Goal: Navigation & Orientation: Understand site structure

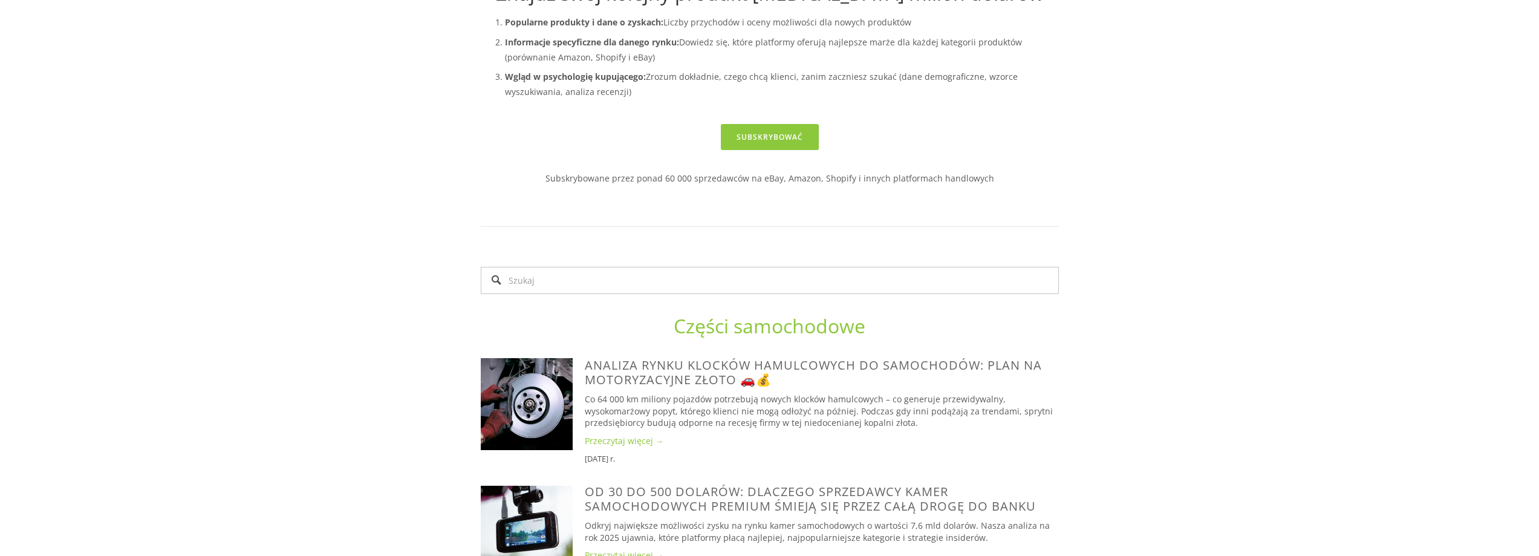
scroll to position [621, 0]
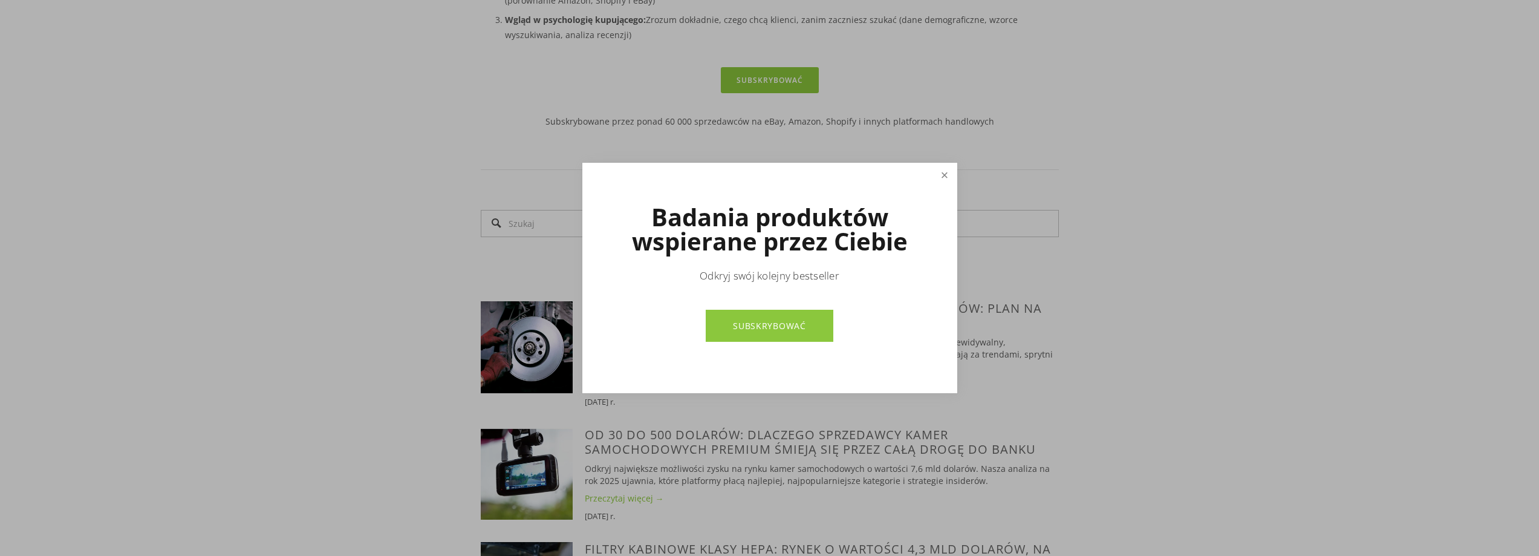
click at [944, 174] on link "Zamknąć" at bounding box center [943, 174] width 21 height 21
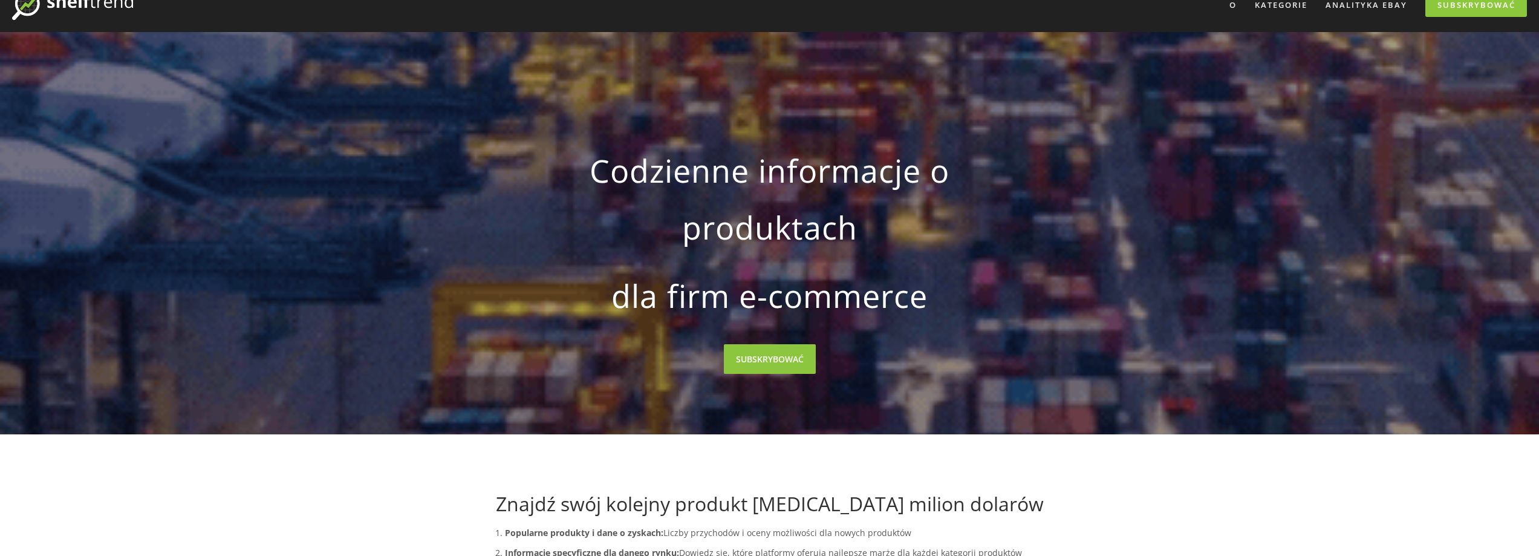
scroll to position [0, 0]
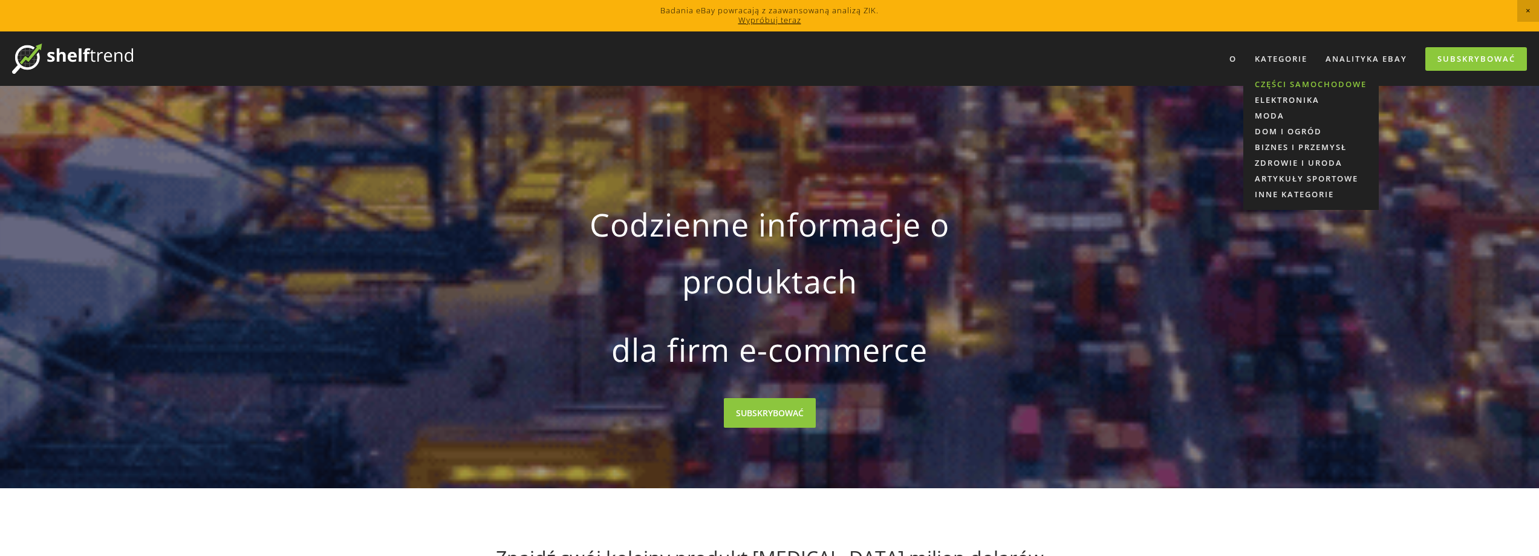
click at [1296, 86] on font "Części samochodowe" at bounding box center [1311, 84] width 112 height 11
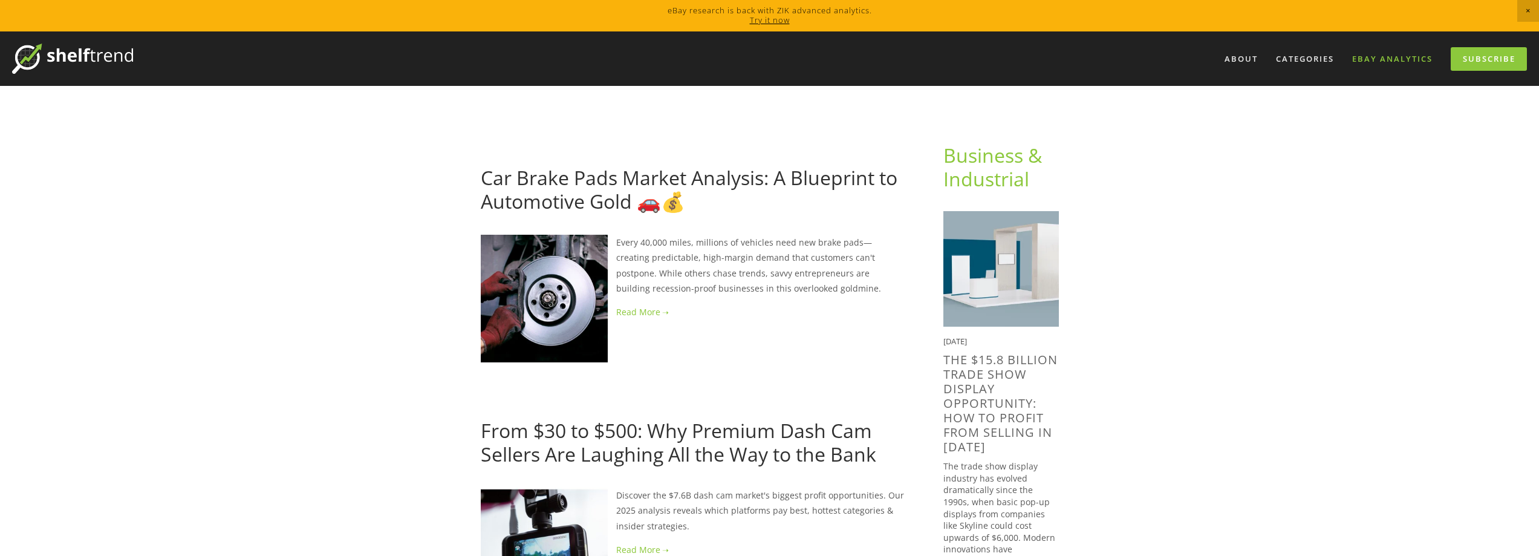
click at [1382, 56] on link "eBay Analytics" at bounding box center [1392, 59] width 96 height 20
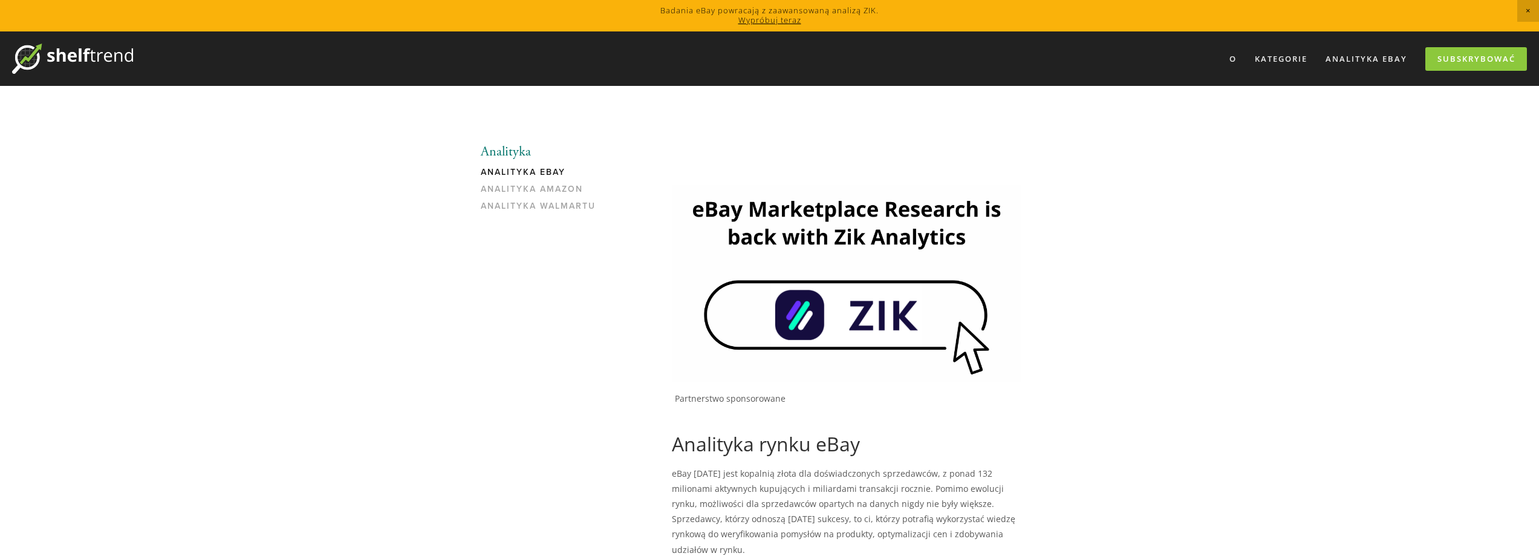
click at [888, 310] on img at bounding box center [846, 283] width 349 height 196
click at [536, 172] on font "Analityka eBay" at bounding box center [523, 172] width 85 height 12
click at [534, 186] on link "Amazon Analytics" at bounding box center [538, 192] width 115 height 17
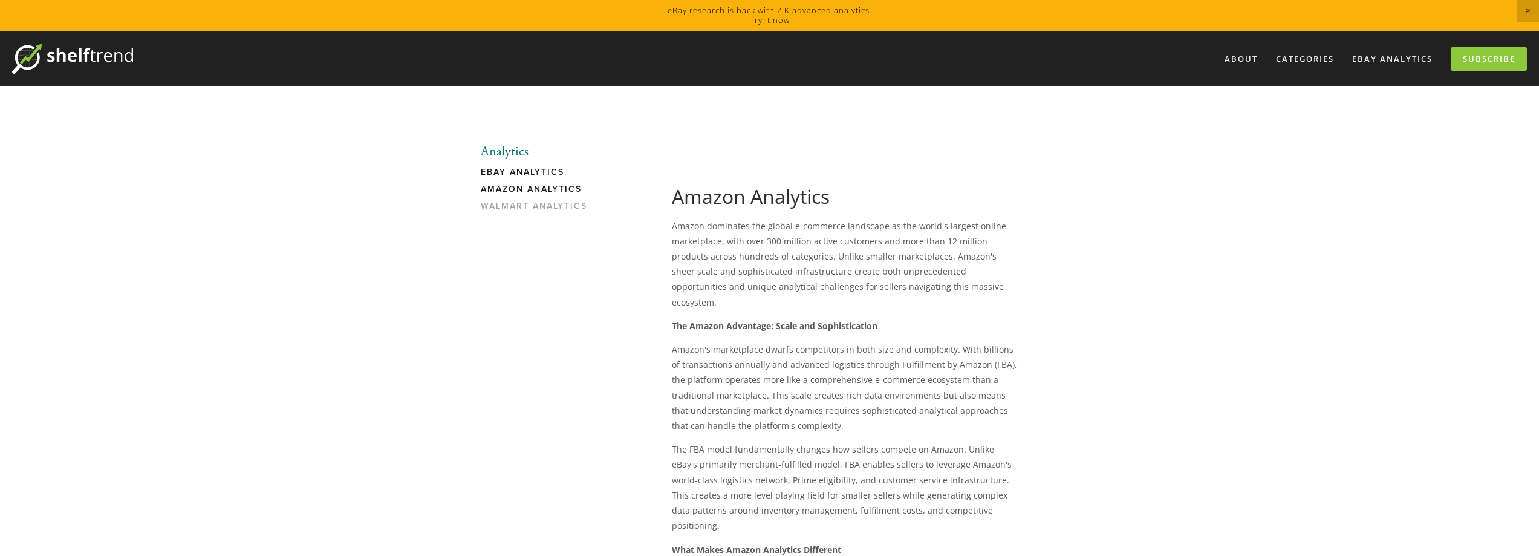
click at [547, 167] on link "eBay Analytics" at bounding box center [538, 175] width 115 height 17
